Goal: Information Seeking & Learning: Find specific fact

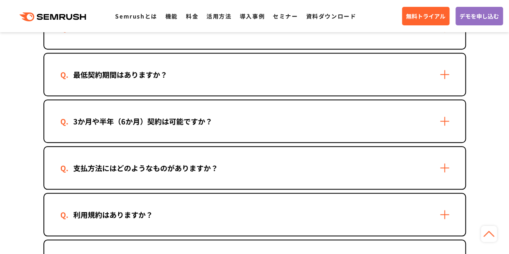
scroll to position [362, 0]
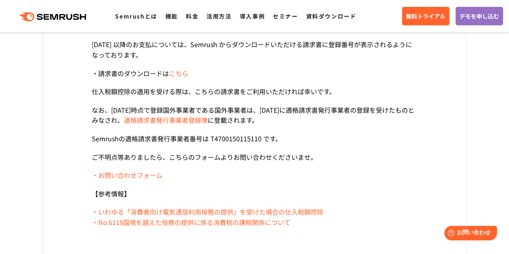
scroll to position [201, 0]
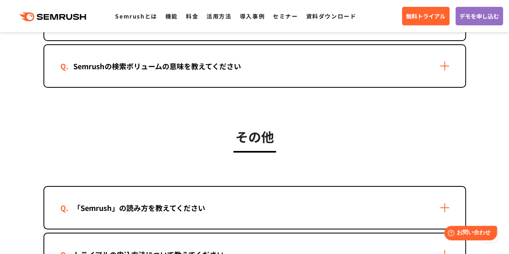
scroll to position [1406, 0]
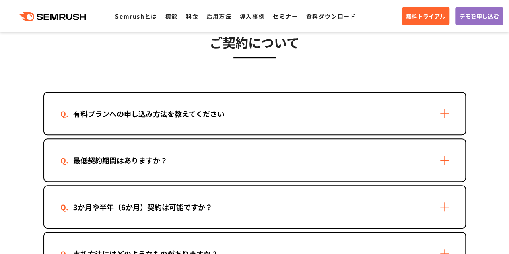
scroll to position [241, 0]
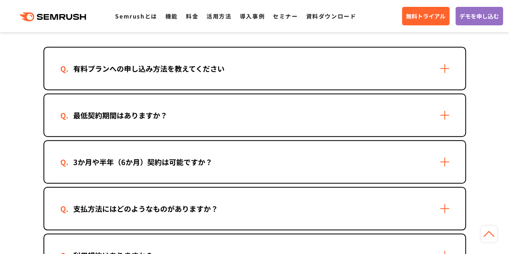
click at [161, 213] on div "支払方法にはどのようなものがありますか？" at bounding box center [145, 209] width 170 height 12
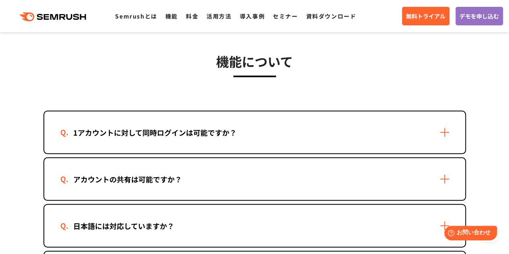
scroll to position [1045, 0]
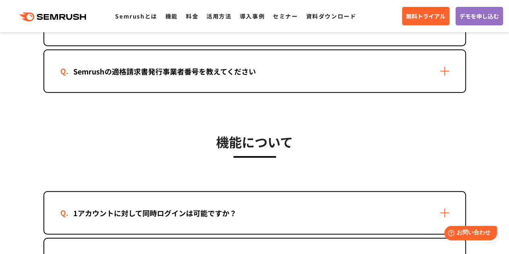
click at [168, 72] on div "Semrushの適格請求書発行事業者番号を教えてください" at bounding box center [164, 72] width 208 height 12
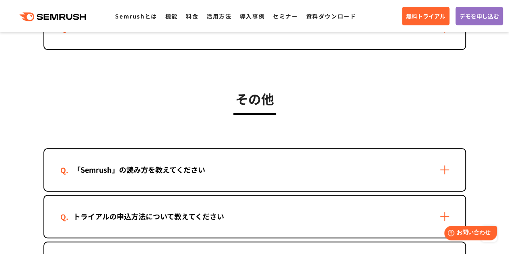
scroll to position [1649, 0]
